Goal: Task Accomplishment & Management: Complete application form

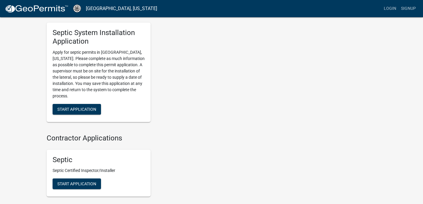
scroll to position [285, 0]
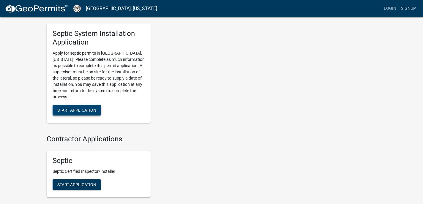
click at [88, 107] on button "Start Application" at bounding box center [77, 110] width 48 height 11
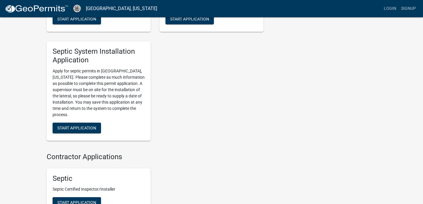
scroll to position [289, 0]
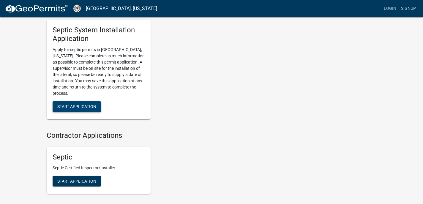
click at [92, 108] on span "Start Application" at bounding box center [76, 106] width 39 height 5
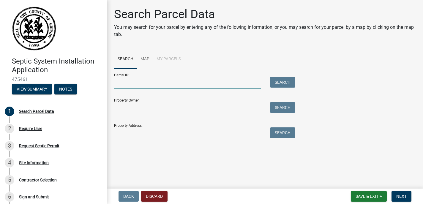
click at [194, 86] on input "Parcel ID:" at bounding box center [187, 83] width 147 height 12
click at [141, 86] on input "Parcel ID:" at bounding box center [187, 83] width 147 height 12
type input "13725 X Avenue"
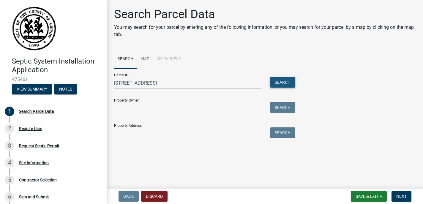
click at [291, 82] on button "Search" at bounding box center [282, 82] width 25 height 11
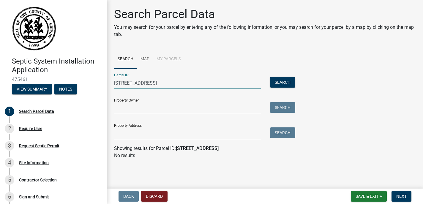
drag, startPoint x: 173, startPoint y: 87, endPoint x: 105, endPoint y: 84, distance: 67.5
click at [105, 84] on div "Septic System Installation Application 475461 View Summary Notes 1 Search Parce…" at bounding box center [211, 102] width 423 height 204
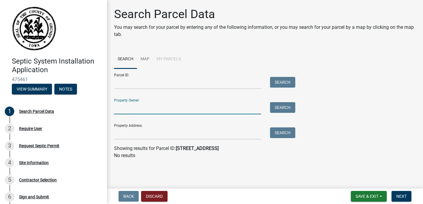
click at [194, 107] on input "Property Owner:" at bounding box center [187, 108] width 147 height 12
type input "Patricia Johnson"
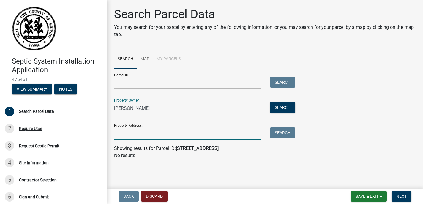
click at [186, 134] on input "Property Address:" at bounding box center [187, 133] width 147 height 12
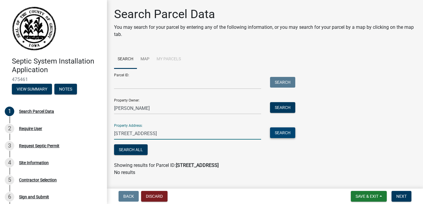
type input "13725 X Avenue Cedar Falls, IA 50613"
click at [290, 136] on button "Search" at bounding box center [282, 132] width 25 height 11
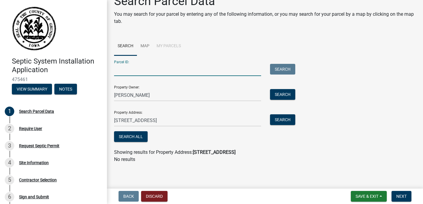
click at [220, 72] on input "Parcel ID:" at bounding box center [187, 70] width 147 height 12
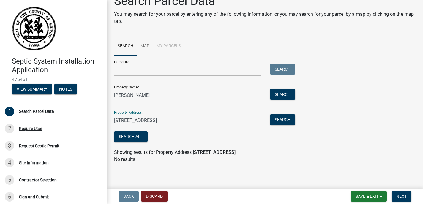
click at [167, 117] on input "13725 X Avenue Cedar Falls, IA 50613" at bounding box center [187, 120] width 147 height 12
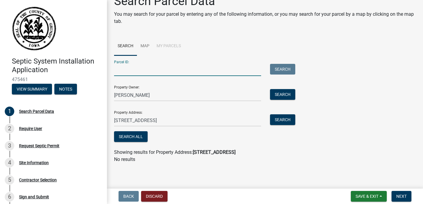
click at [152, 70] on input "Parcel ID:" at bounding box center [187, 70] width 147 height 12
paste input "13725 X Avenue Cedar Falls, IA 50613"
type input "13725 X Avenue Cedar Falls, IA 50613"
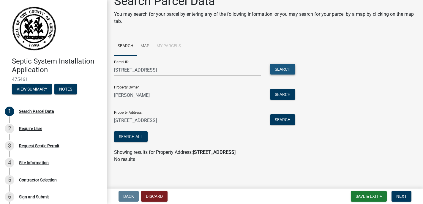
click at [287, 66] on button "Search" at bounding box center [282, 69] width 25 height 11
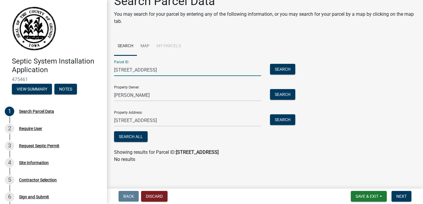
click at [213, 69] on input "13725 X Avenue Cedar Falls, IA 50613" at bounding box center [187, 70] width 147 height 12
click at [147, 46] on link "Map" at bounding box center [145, 46] width 16 height 19
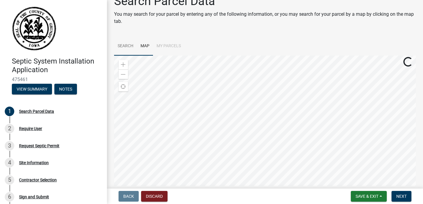
click at [127, 44] on link "Search" at bounding box center [125, 46] width 23 height 19
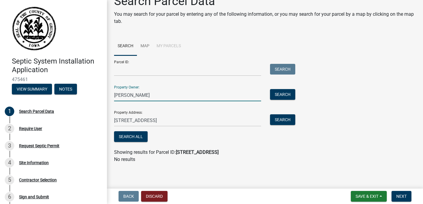
click at [170, 98] on input "Patricia Johnson" at bounding box center [187, 95] width 147 height 12
type input "D"
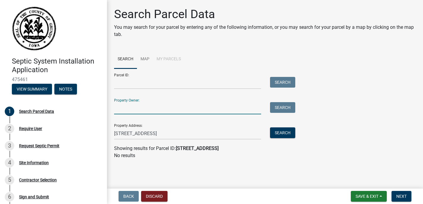
scroll to position [0, 0]
click at [170, 129] on input "13725 X Avenue Cedar Falls, IA 50613" at bounding box center [187, 133] width 147 height 12
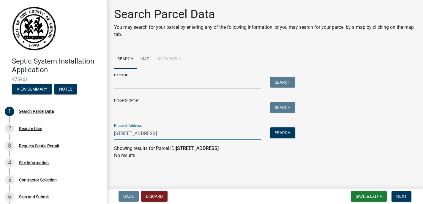
click at [170, 129] on input "13725 X Avenue Cedar Falls, IA 50613" at bounding box center [187, 133] width 147 height 12
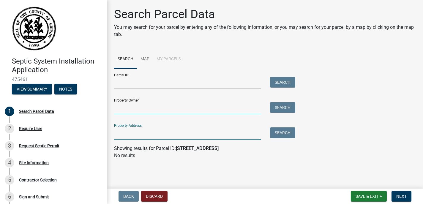
click at [166, 108] on input "Property Owner:" at bounding box center [187, 108] width 147 height 12
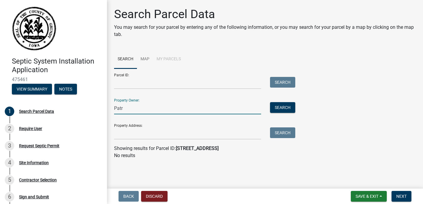
type input "Patricia Johnson"
click at [294, 106] on button "Search" at bounding box center [282, 107] width 25 height 11
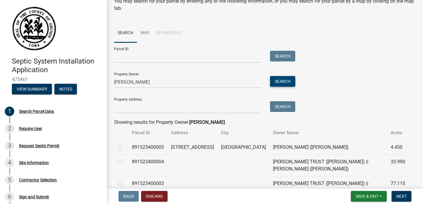
scroll to position [68, 0]
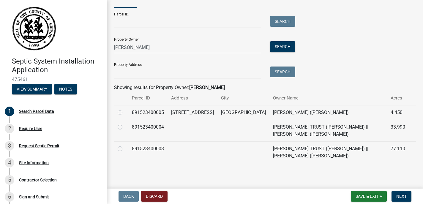
click at [125, 109] on label at bounding box center [125, 109] width 0 height 0
click at [125, 109] on input "radio" at bounding box center [127, 111] width 4 height 4
radio input "true"
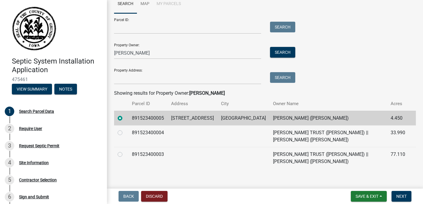
scroll to position [55, 0]
click at [402, 195] on span "Next" at bounding box center [401, 196] width 10 height 5
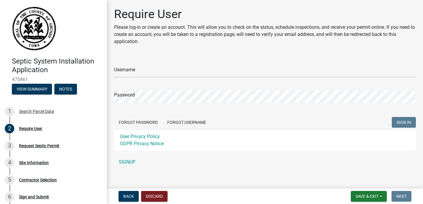
scroll to position [5, 0]
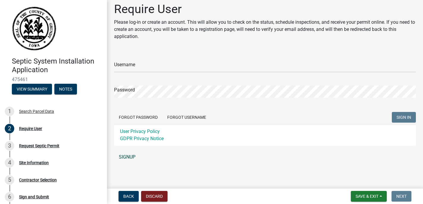
click at [125, 157] on link "SIGNUP" at bounding box center [265, 157] width 302 height 12
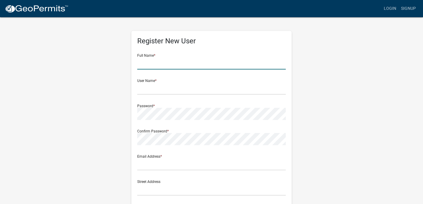
click at [172, 58] on input "text" at bounding box center [211, 63] width 149 height 12
type input "Sarah"
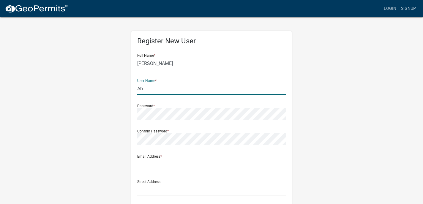
type input "A"
type input "abbottfamily"
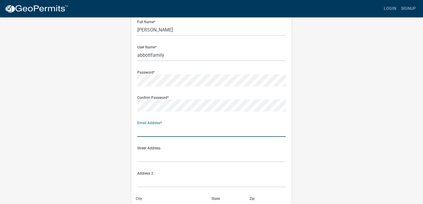
click at [176, 133] on input "text" at bounding box center [211, 131] width 149 height 12
type input "weltersarah@gmail.com"
type input "214 NE CRESTMOOR PL"
type input "Ankeny"
type input "Iowa"
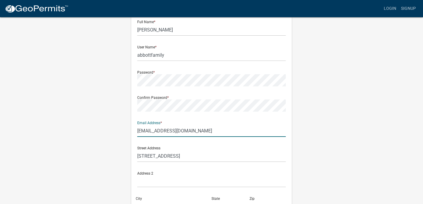
type input "50021"
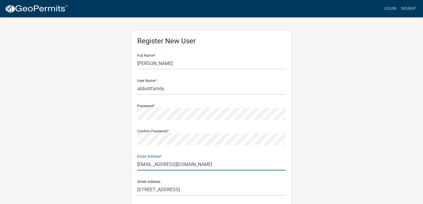
scroll to position [130, 0]
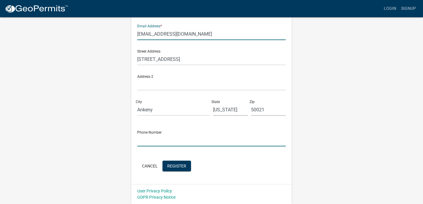
click at [184, 142] on input "text" at bounding box center [211, 140] width 149 height 12
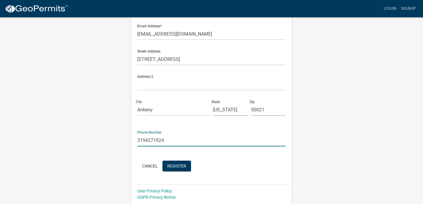
type input "3194271924"
click at [278, 170] on div "Cancel Register" at bounding box center [211, 167] width 149 height 12
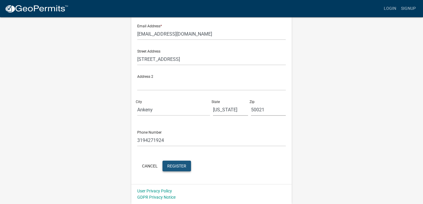
click at [182, 168] on span "Register" at bounding box center [176, 165] width 19 height 5
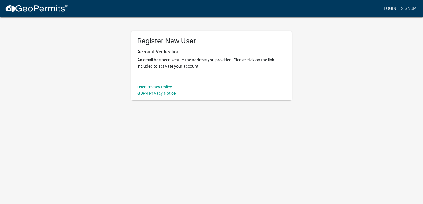
click at [389, 9] on link "Login" at bounding box center [389, 8] width 17 height 11
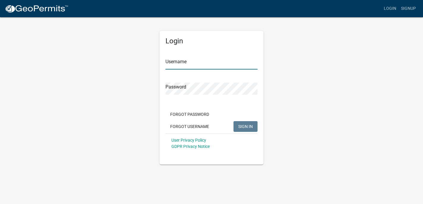
click at [211, 60] on input "Username" at bounding box center [211, 63] width 92 height 12
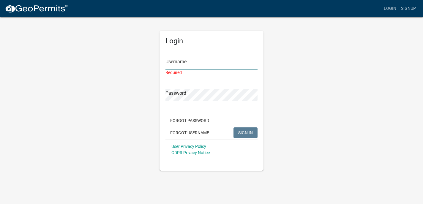
type input "abbottfamily"
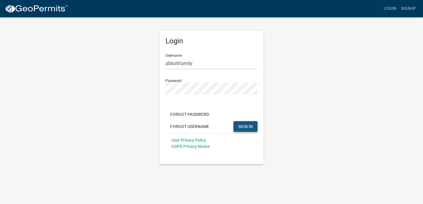
click at [245, 128] on span "SIGN IN" at bounding box center [245, 126] width 15 height 5
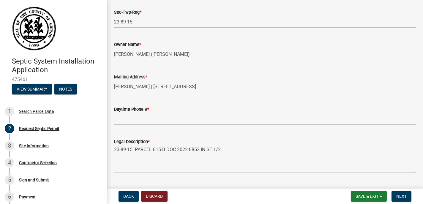
scroll to position [157, 0]
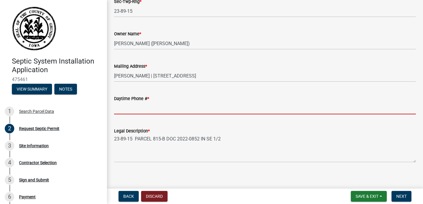
click at [153, 108] on input "Daytime Phone # *" at bounding box center [265, 108] width 302 height 12
type input "3194271924"
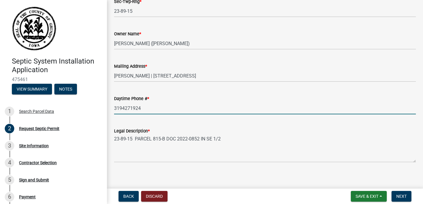
scroll to position [162, 0]
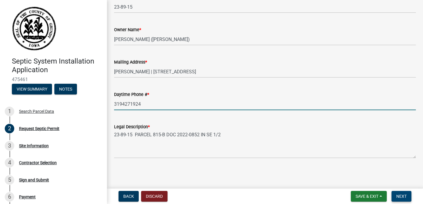
click at [402, 195] on span "Next" at bounding box center [401, 196] width 10 height 5
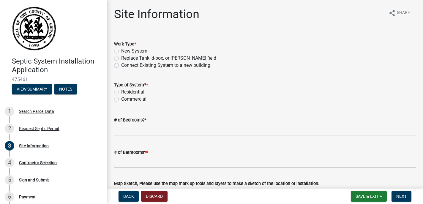
click at [138, 50] on label "New System" at bounding box center [134, 51] width 26 height 7
click at [125, 50] on input "New System" at bounding box center [123, 50] width 4 height 4
radio input "true"
click at [141, 93] on label "Residential" at bounding box center [132, 92] width 23 height 7
click at [125, 92] on input "Residential" at bounding box center [123, 91] width 4 height 4
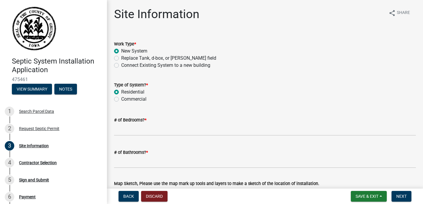
radio input "true"
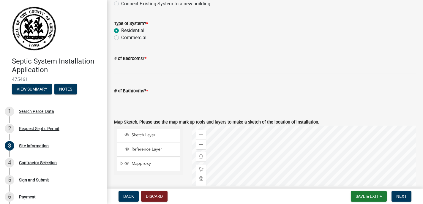
scroll to position [85, 0]
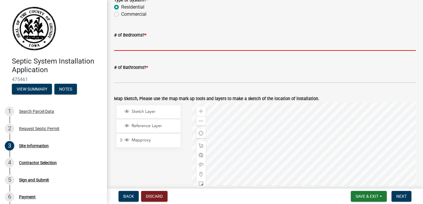
click at [171, 46] on input "# of Bedrooms? *" at bounding box center [265, 45] width 302 height 12
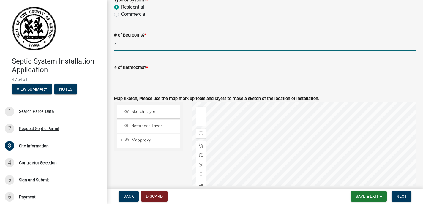
type input "4"
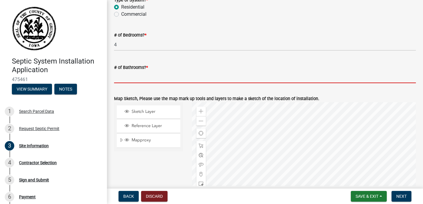
click at [151, 80] on input "# of Bathrooms? *" at bounding box center [265, 77] width 302 height 12
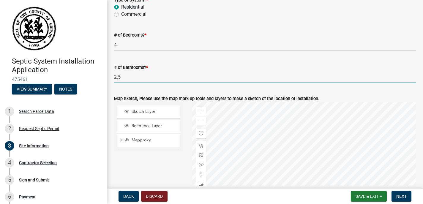
type input "2.5"
click at [188, 88] on form "Map Sketch, Please use the map mark up tools and layers to make a sketch of the…" at bounding box center [265, 169] width 302 height 163
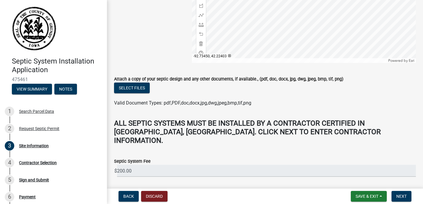
scroll to position [283, 0]
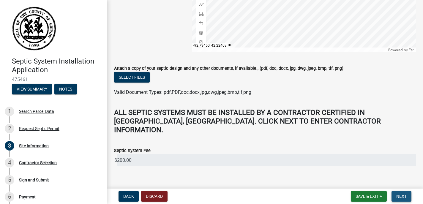
click at [397, 197] on span "Next" at bounding box center [401, 196] width 10 height 5
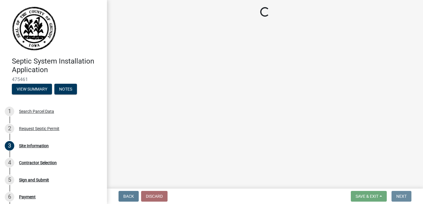
scroll to position [0, 0]
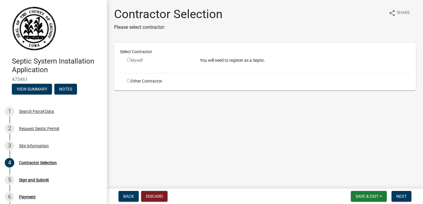
click at [159, 82] on div "Other Contractor" at bounding box center [158, 81] width 73 height 6
click at [128, 81] on input "radio" at bounding box center [129, 81] width 4 height 4
radio input "true"
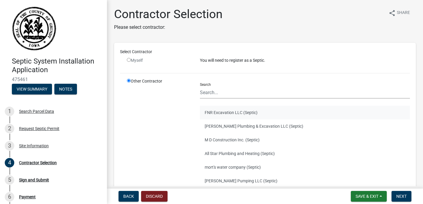
click at [233, 115] on button "FNR Excavation LLC (Septic)" at bounding box center [305, 113] width 210 height 14
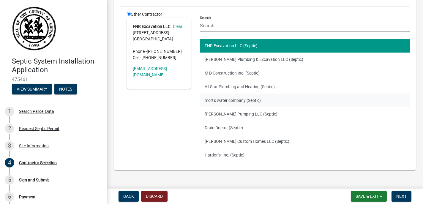
scroll to position [79, 0]
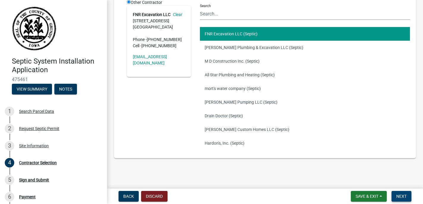
click at [397, 194] on span "Next" at bounding box center [401, 196] width 10 height 5
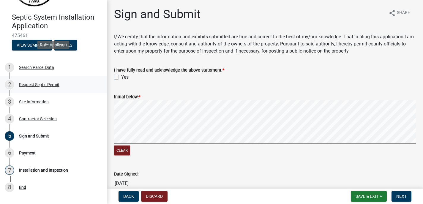
scroll to position [91, 0]
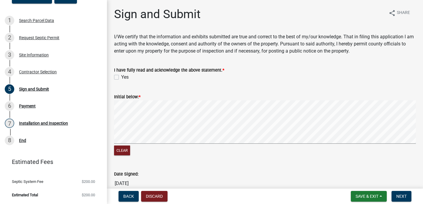
click at [121, 76] on label "Yes" at bounding box center [124, 77] width 7 height 7
click at [121, 76] on input "Yes" at bounding box center [123, 76] width 4 height 4
checkbox input "true"
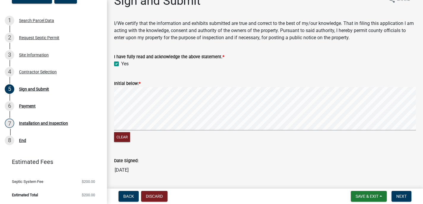
scroll to position [31, 0]
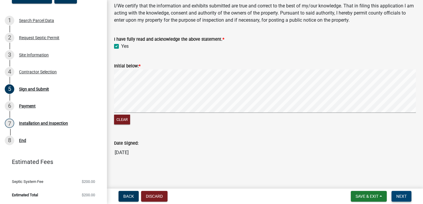
click at [398, 194] on span "Next" at bounding box center [401, 196] width 10 height 5
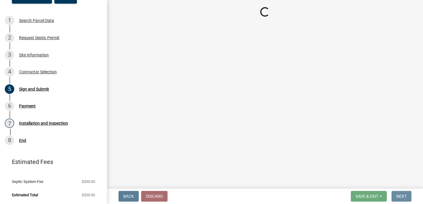
scroll to position [0, 0]
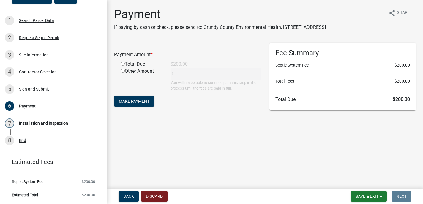
click at [122, 63] on input "radio" at bounding box center [123, 64] width 4 height 4
radio input "true"
type input "200"
click at [148, 102] on span "Make Payment" at bounding box center [134, 101] width 31 height 5
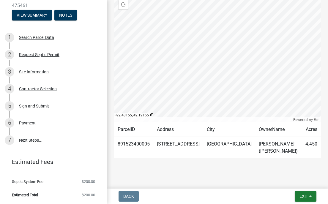
scroll to position [122, 0]
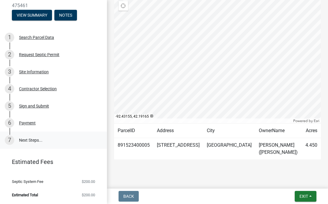
click at [59, 140] on link "7 Next Steps..." at bounding box center [53, 140] width 107 height 17
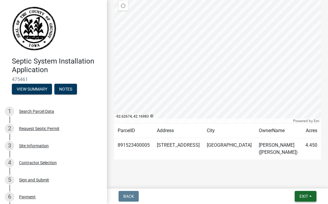
click at [206, 197] on span "Exit" at bounding box center [303, 196] width 9 height 5
click at [206, 180] on button "Save & Exit" at bounding box center [293, 181] width 48 height 14
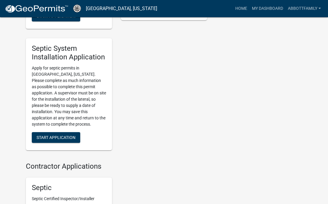
scroll to position [418, 0]
